Goal: Task Accomplishment & Management: Manage account settings

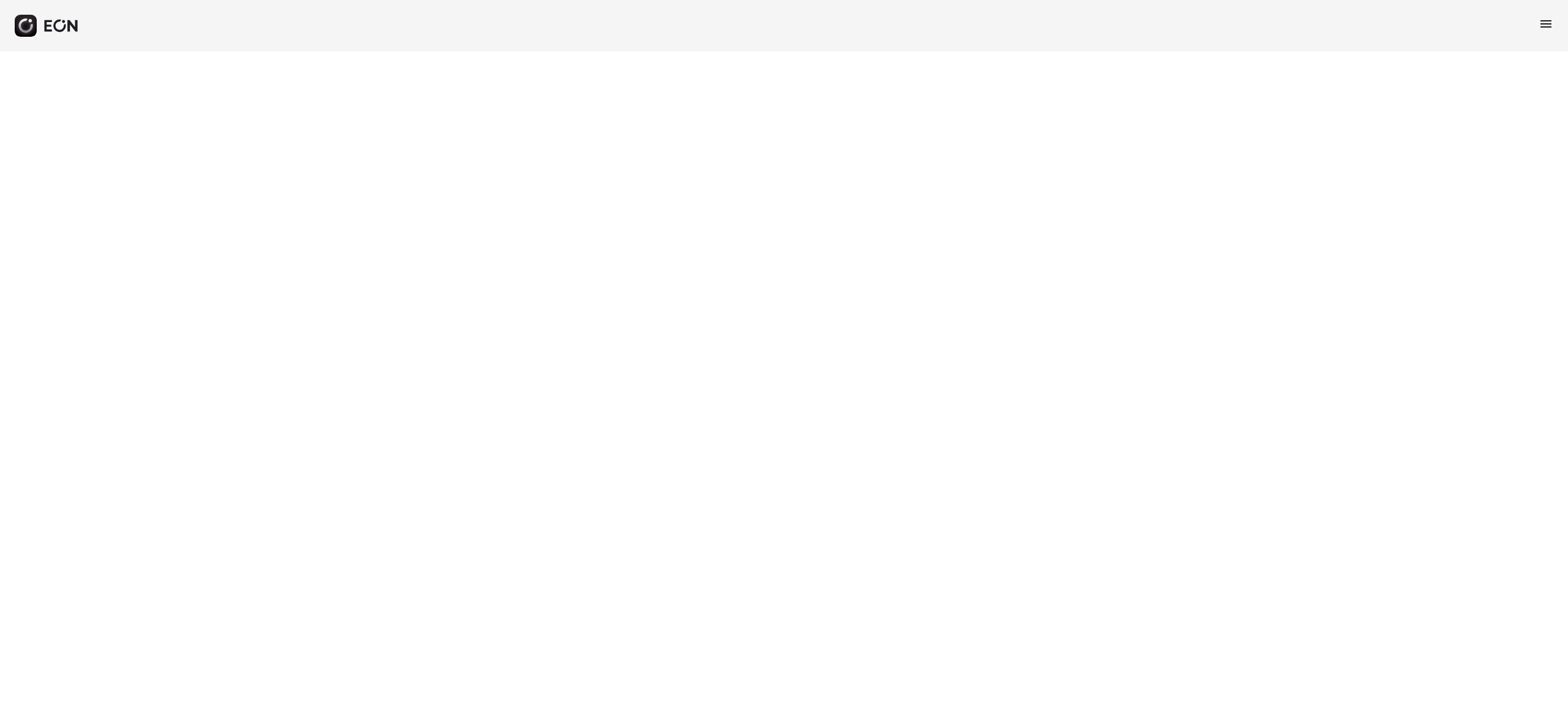
click at [914, 51] on html "menu" at bounding box center [784, 26] width 1568 height 51
click at [489, 51] on html "menu" at bounding box center [784, 26] width 1568 height 51
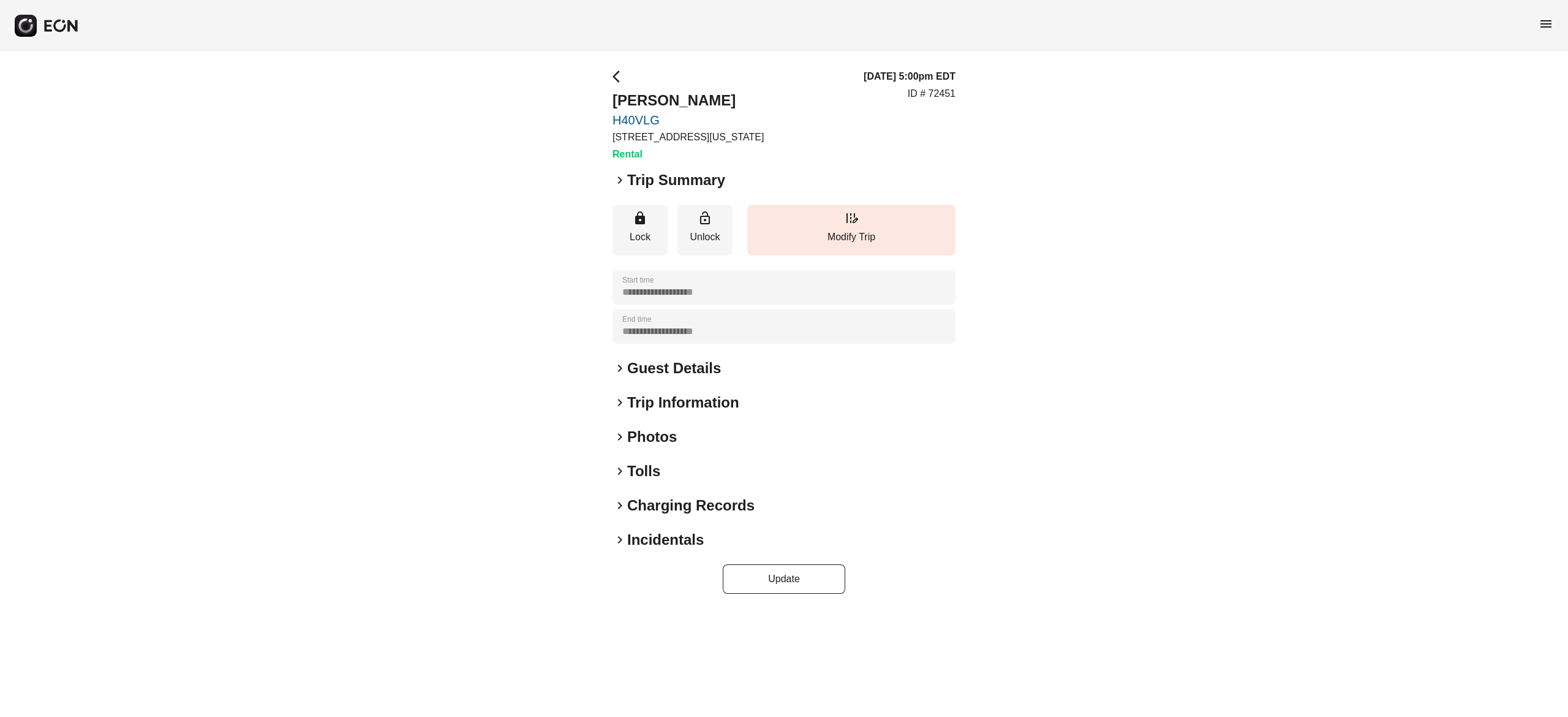
click at [641, 436] on h2 "Photos" at bounding box center [652, 437] width 50 height 19
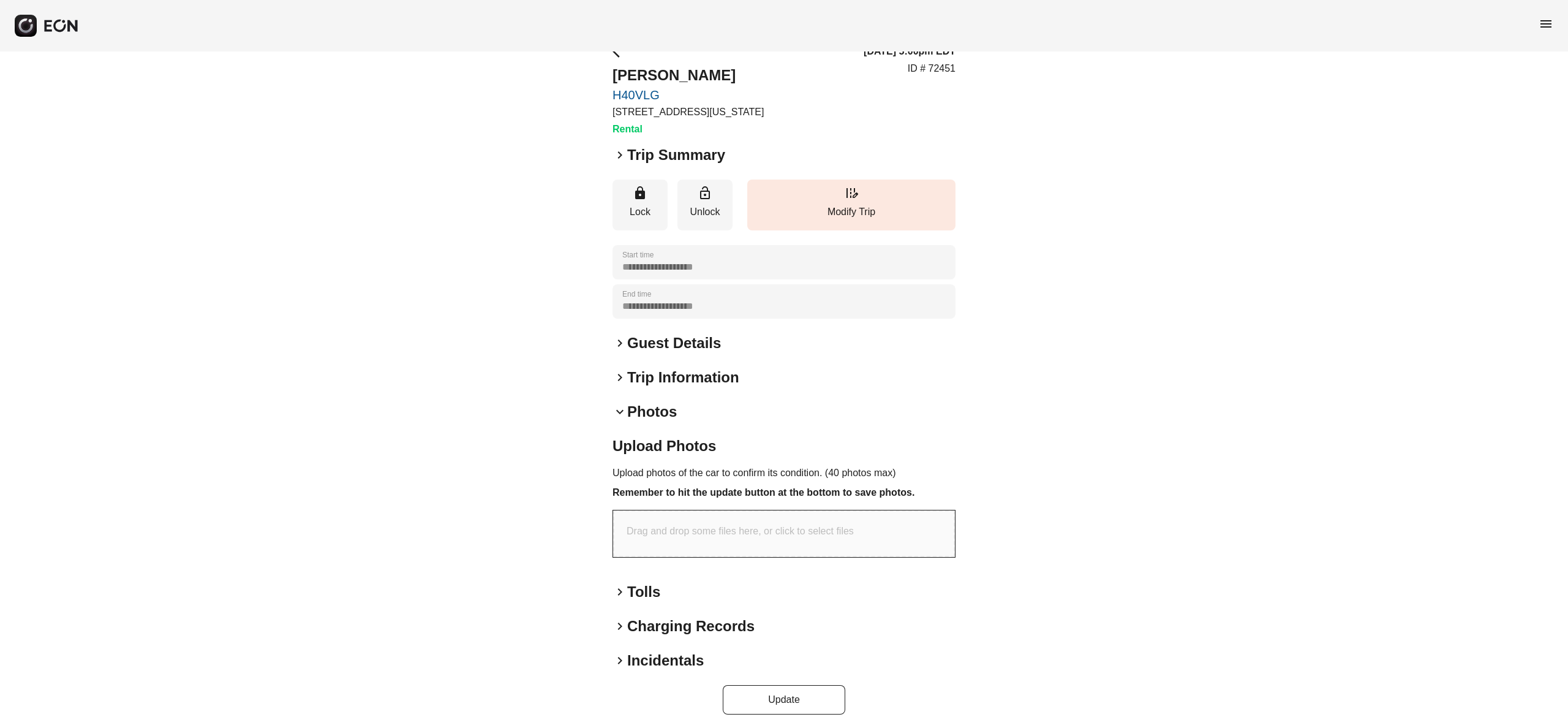
scroll to position [39, 0]
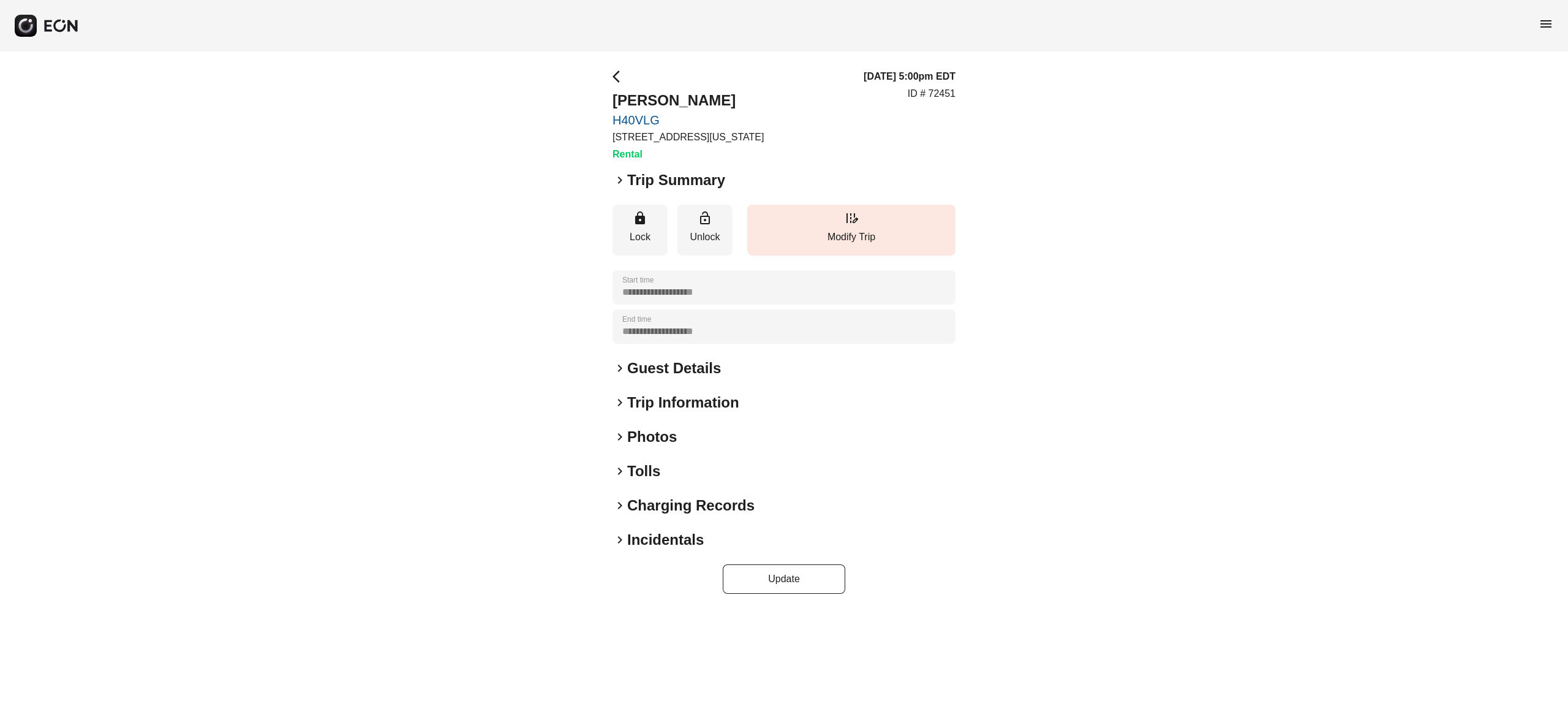
click at [657, 432] on h2 "Photos" at bounding box center [652, 437] width 50 height 19
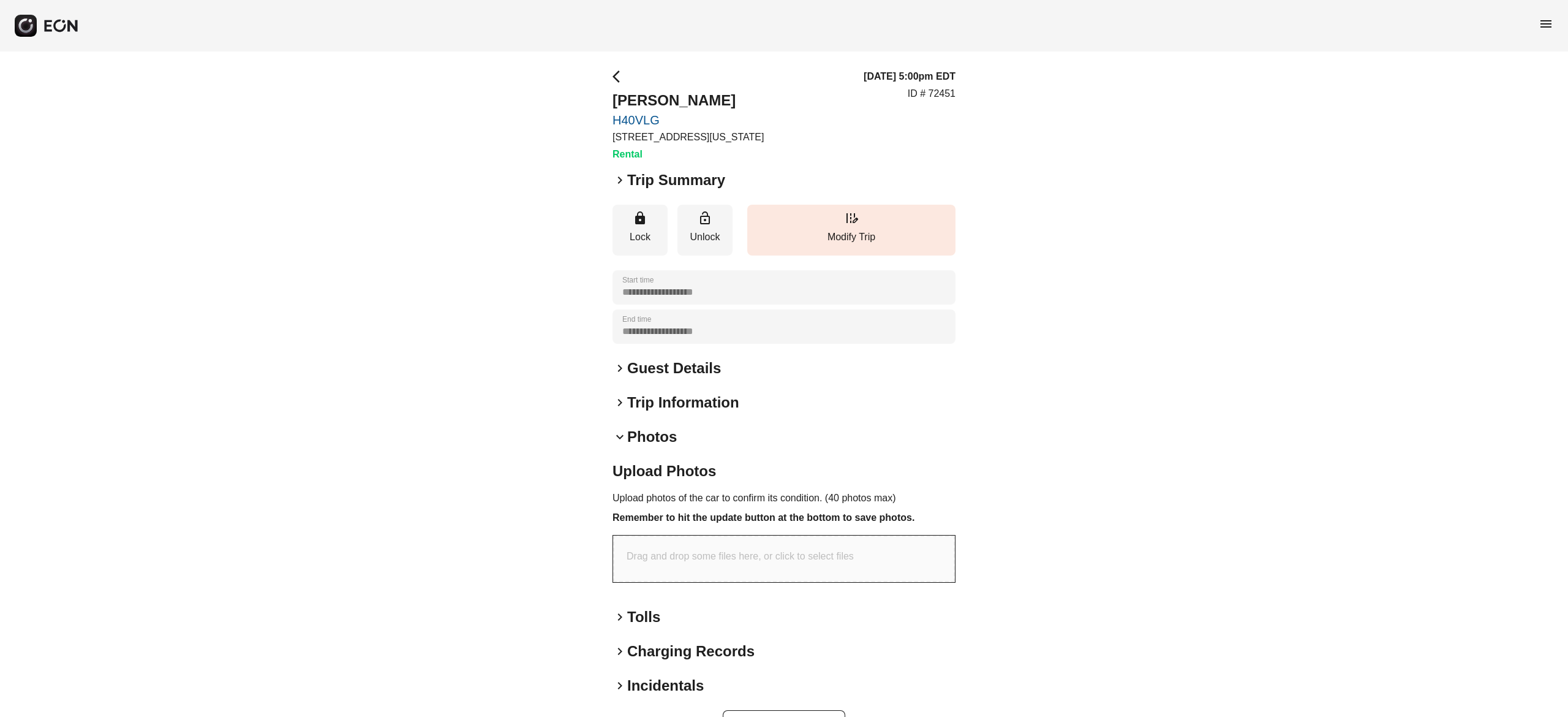
click at [767, 566] on div "Drag and drop some files here, or click to select files" at bounding box center [784, 558] width 342 height 47
type input "**********"
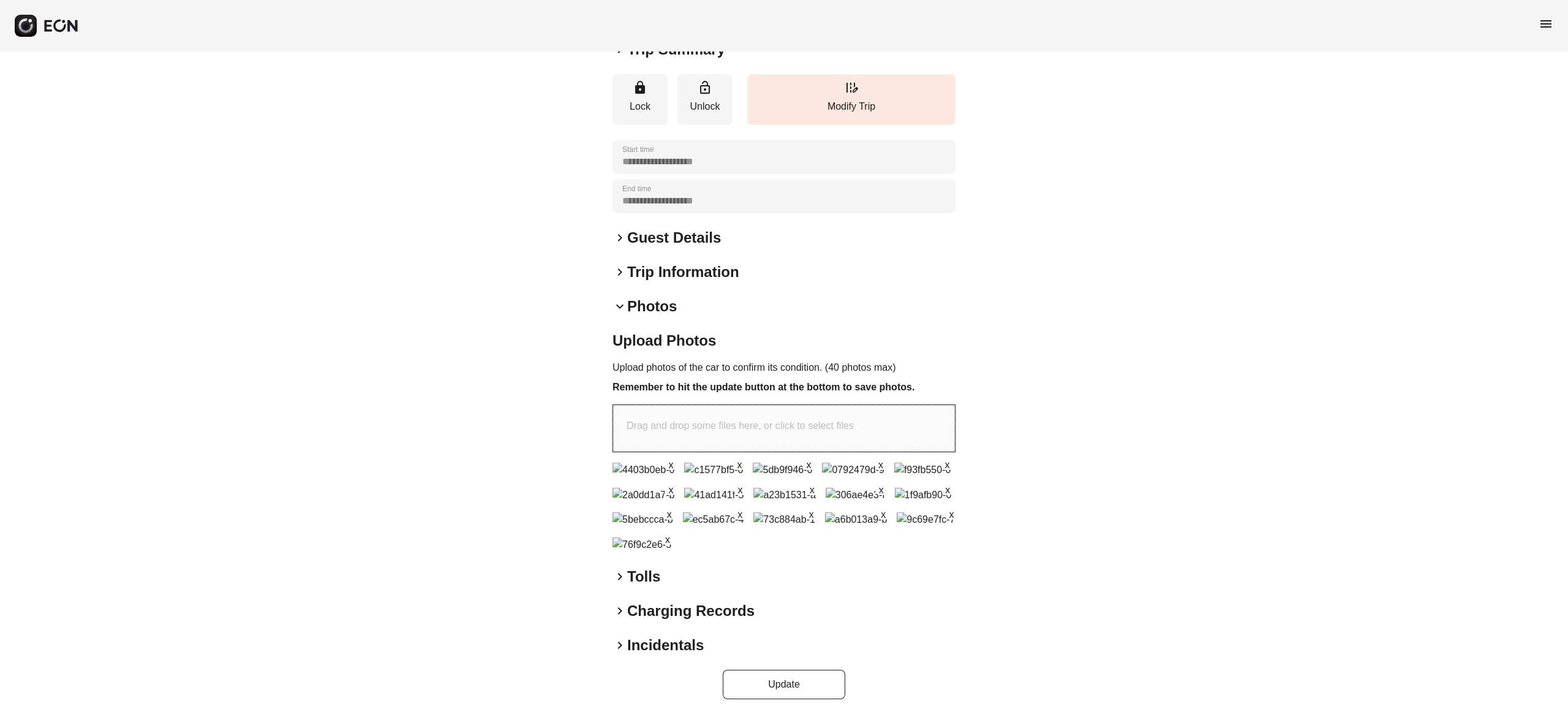
scroll to position [359, 0]
click at [798, 678] on button "Update" at bounding box center [784, 684] width 122 height 29
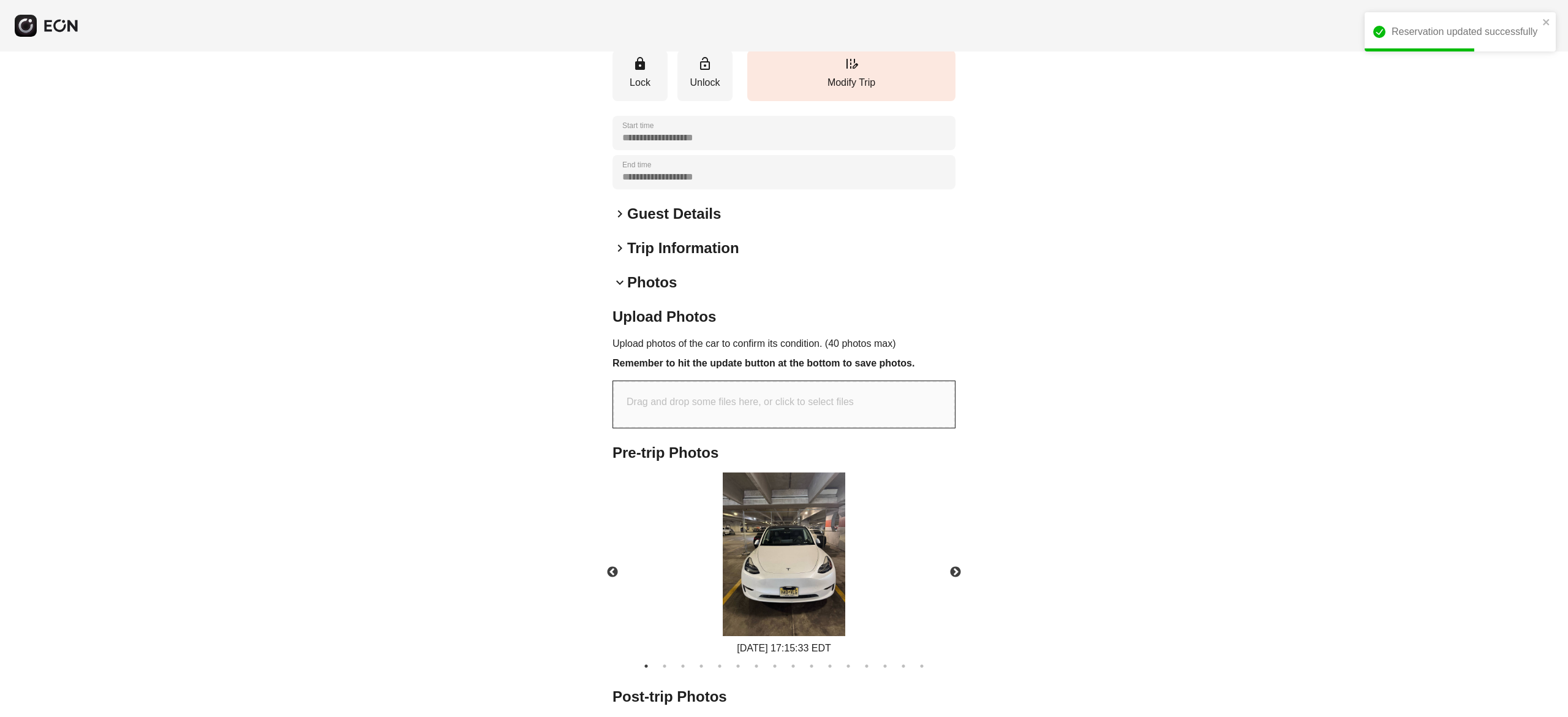
scroll to position [318, 0]
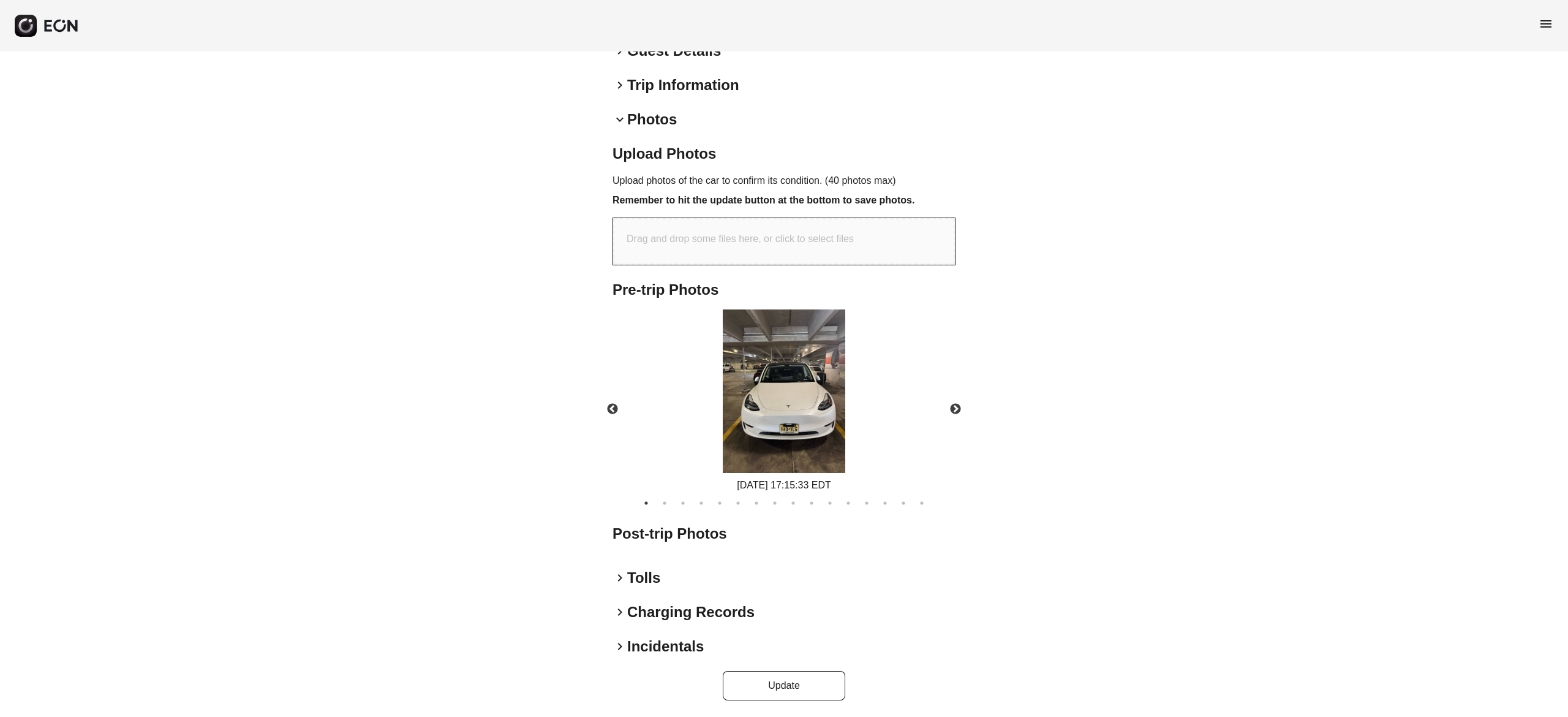
click at [1446, 154] on div "**********" at bounding box center [784, 226] width 1568 height 984
